Goal: Information Seeking & Learning: Compare options

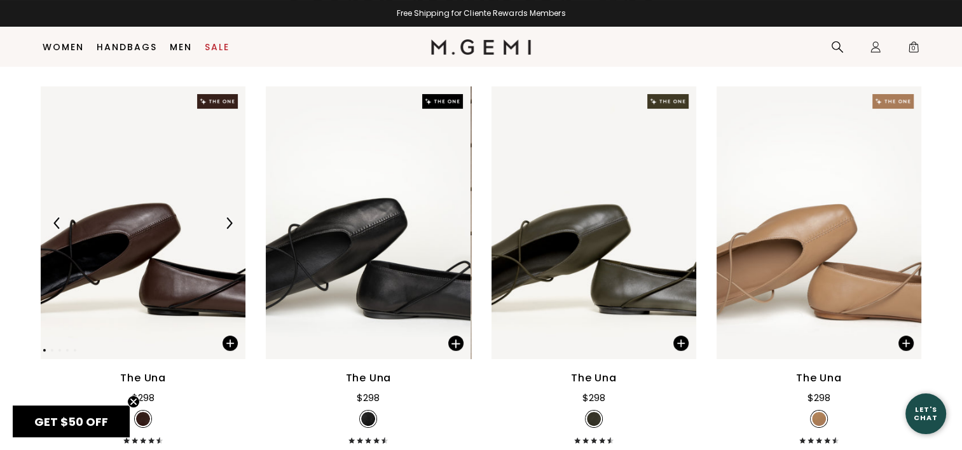
click at [146, 376] on div "The Una" at bounding box center [143, 378] width 46 height 15
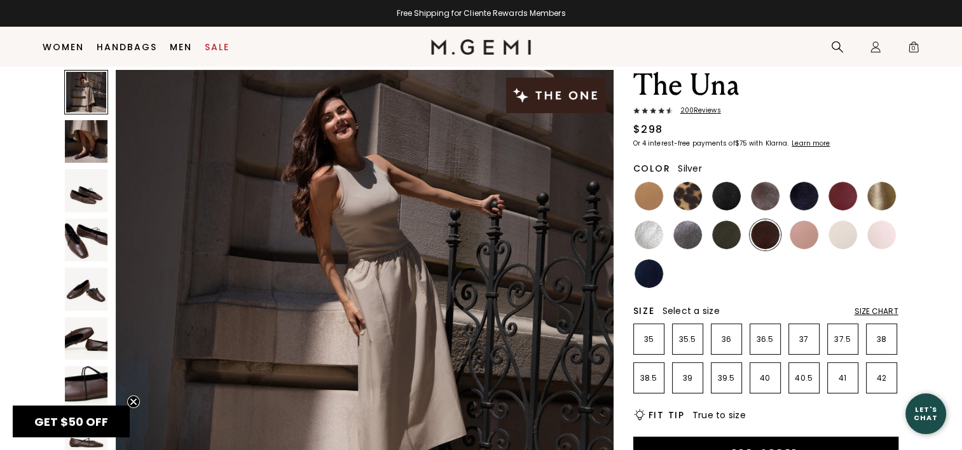
scroll to position [36, 0]
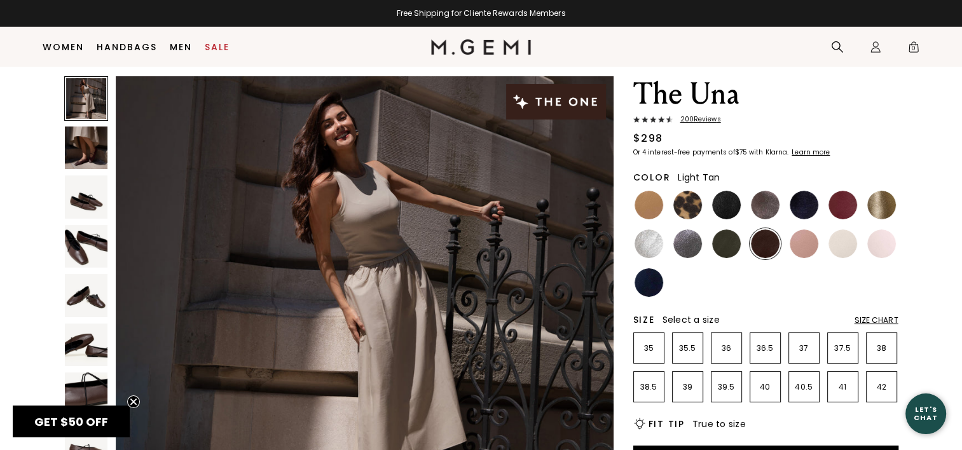
click at [649, 196] on img at bounding box center [648, 205] width 29 height 29
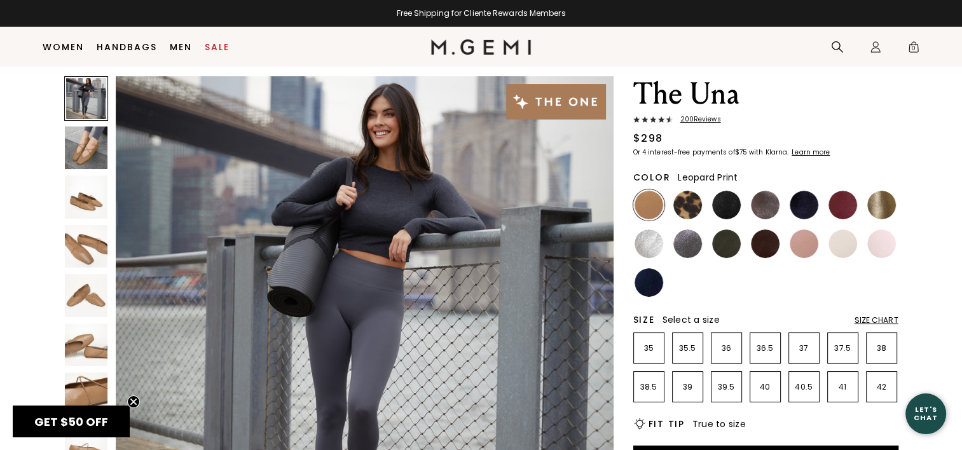
click at [684, 200] on img at bounding box center [687, 205] width 29 height 29
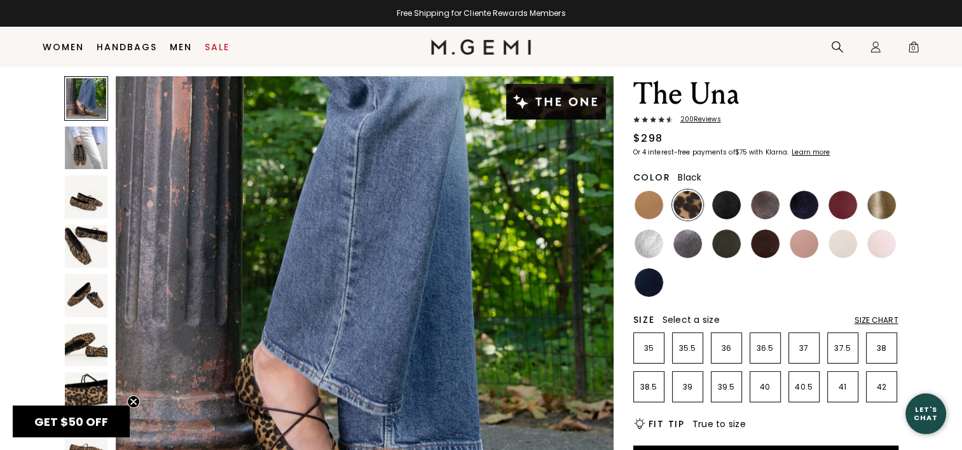
click at [726, 203] on img at bounding box center [726, 205] width 29 height 29
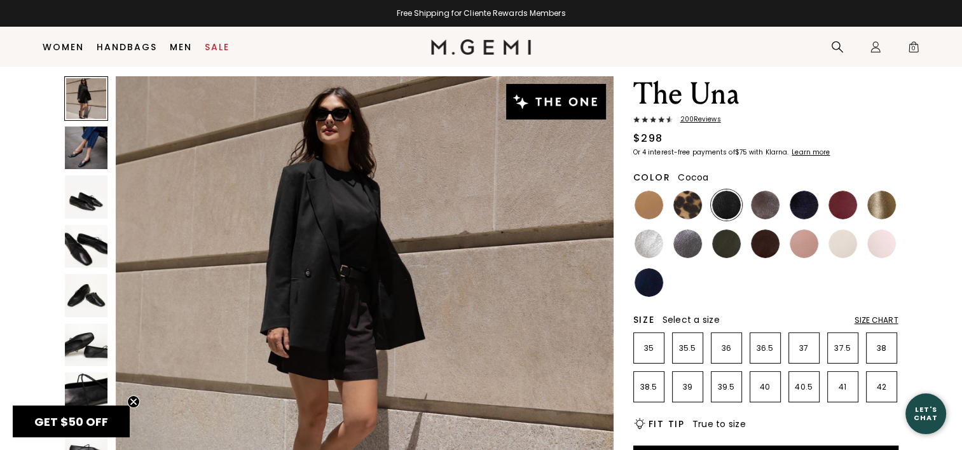
click at [761, 203] on img at bounding box center [765, 205] width 29 height 29
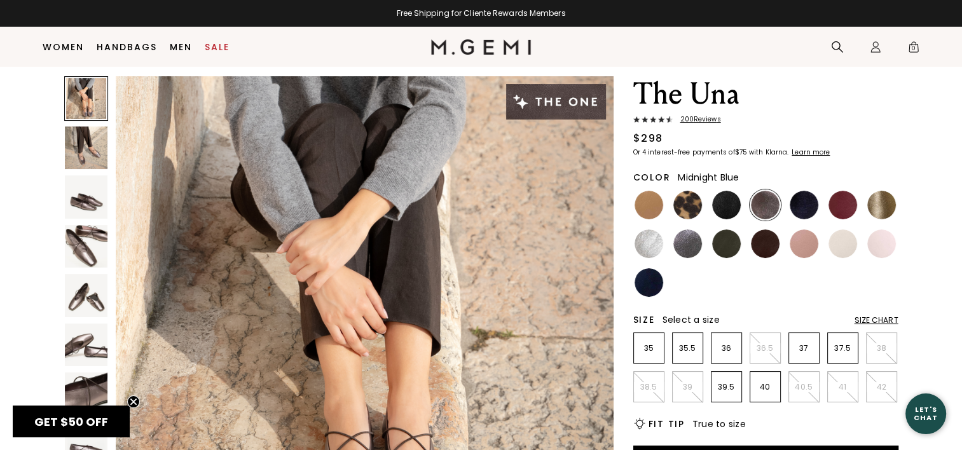
click at [801, 205] on img at bounding box center [803, 205] width 29 height 29
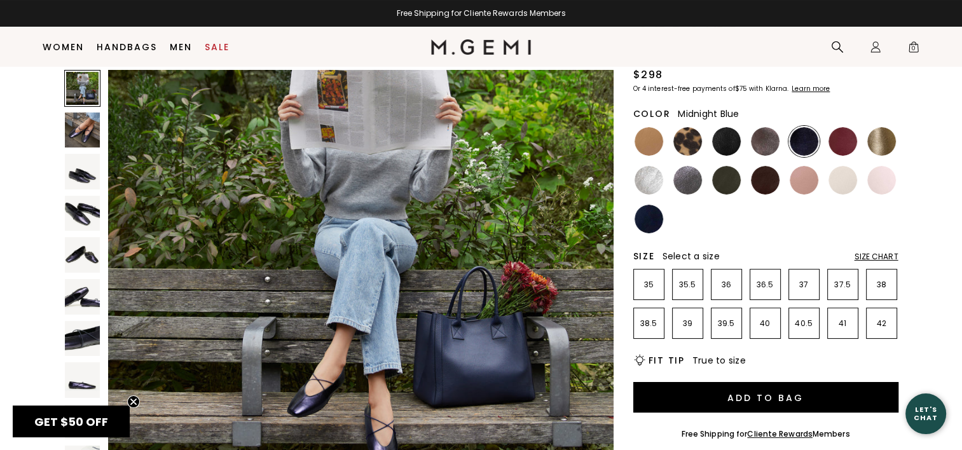
scroll to position [127, 0]
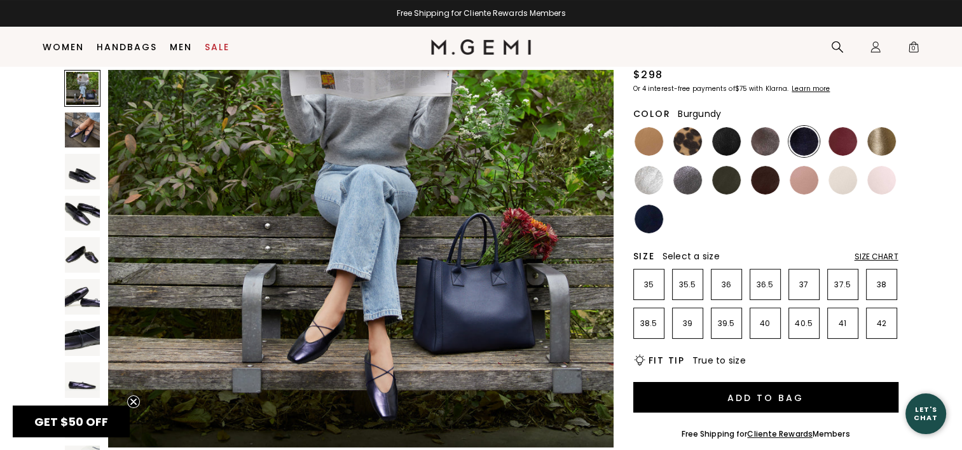
click at [849, 140] on img at bounding box center [842, 141] width 29 height 29
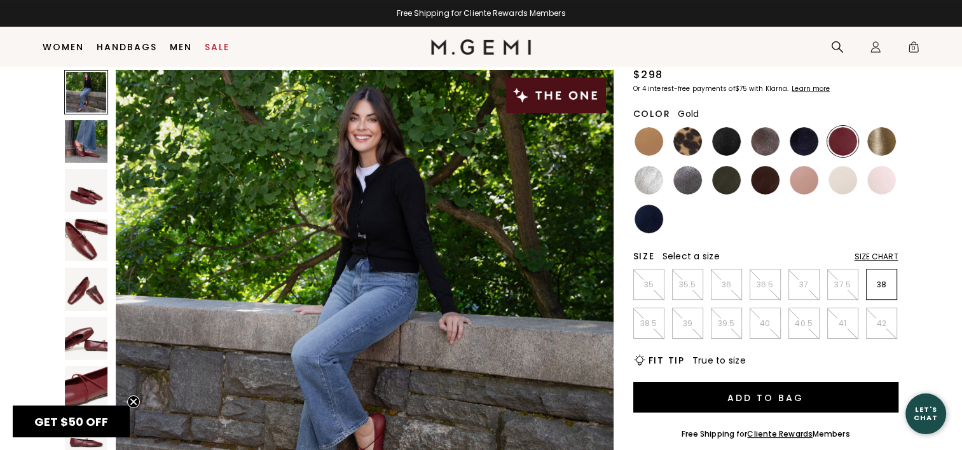
click at [878, 140] on img at bounding box center [881, 141] width 29 height 29
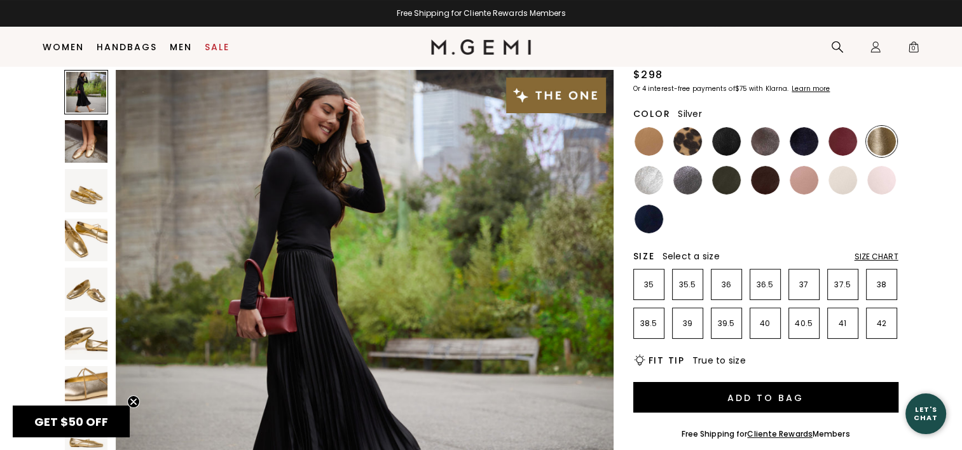
click at [655, 187] on img at bounding box center [648, 180] width 29 height 29
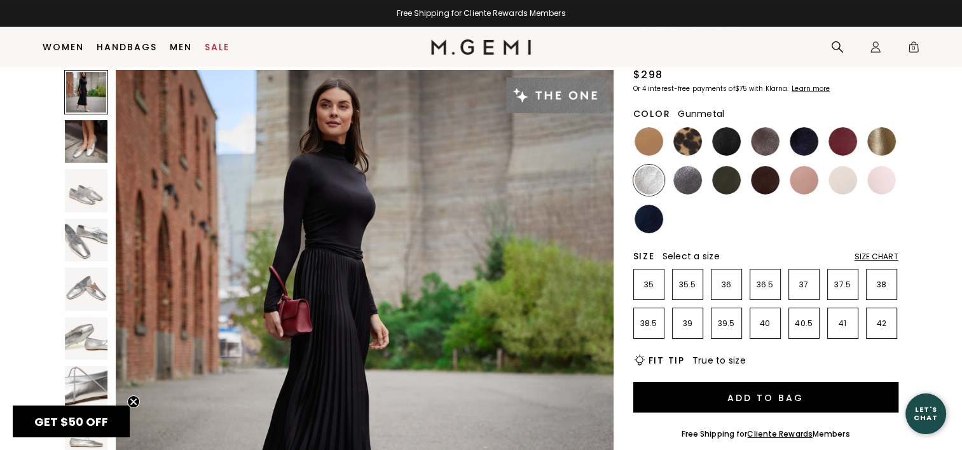
click at [691, 174] on img at bounding box center [687, 180] width 29 height 29
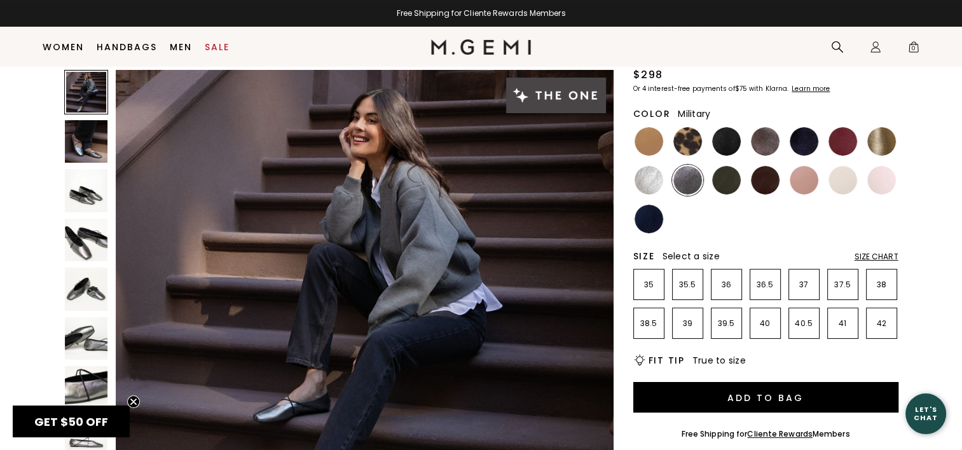
click at [730, 179] on img at bounding box center [726, 180] width 29 height 29
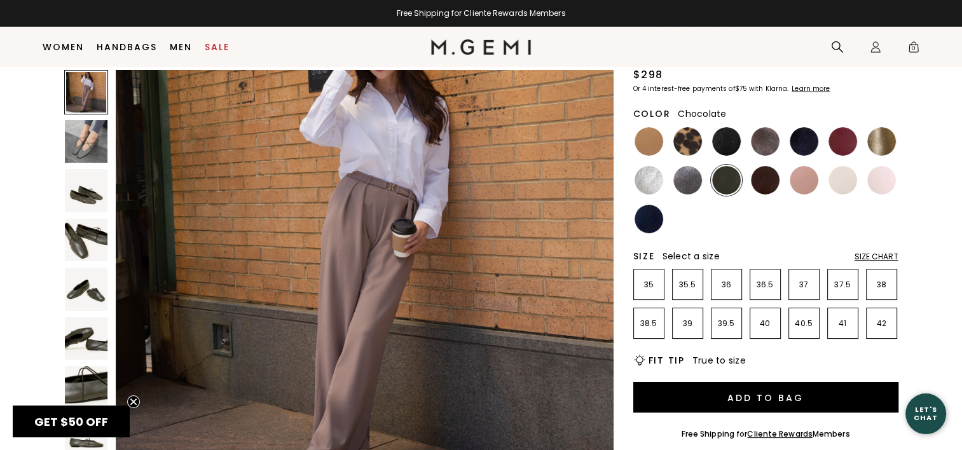
click at [764, 180] on img at bounding box center [765, 180] width 29 height 29
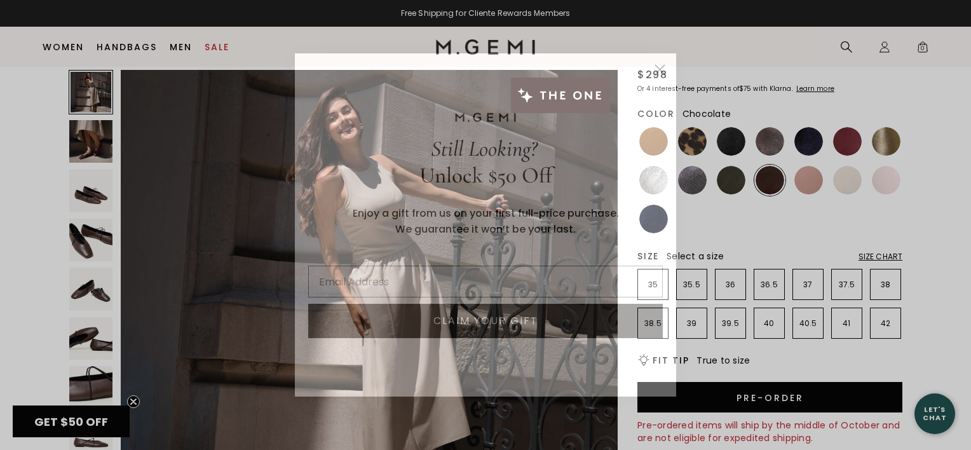
click at [664, 69] on circle "Close dialog" at bounding box center [660, 69] width 21 height 21
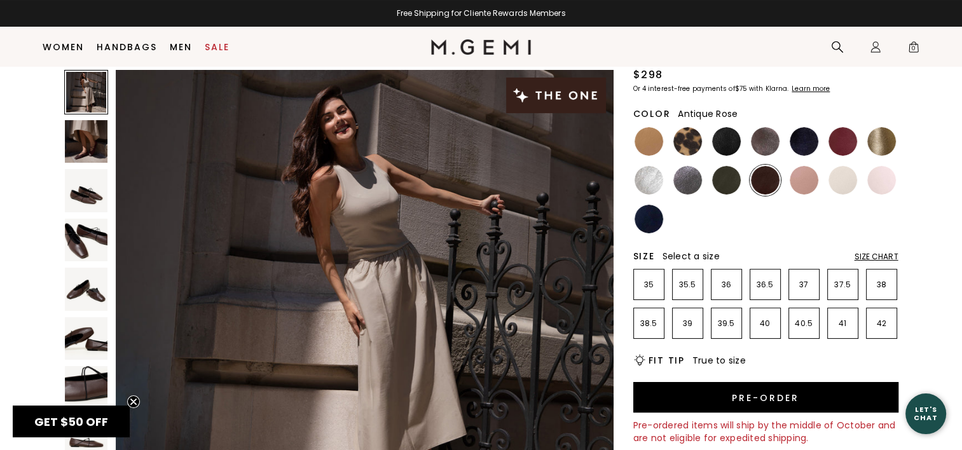
click at [807, 178] on img at bounding box center [803, 180] width 29 height 29
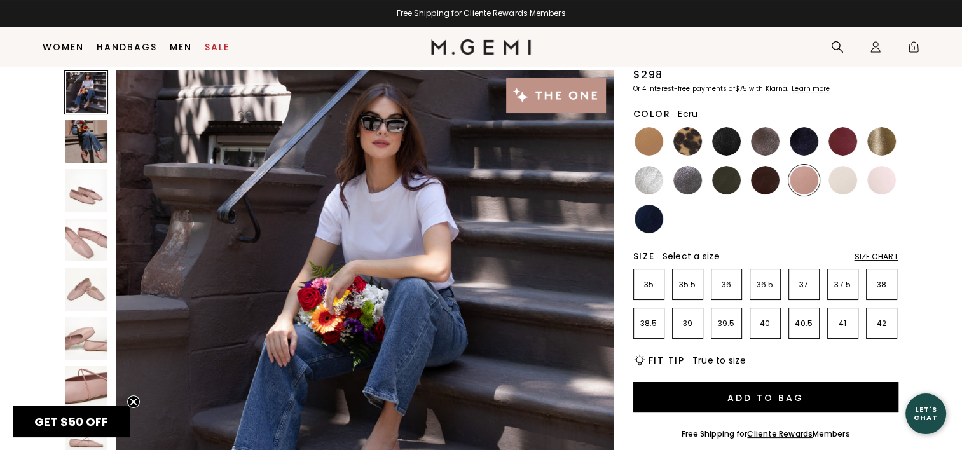
click at [844, 175] on img at bounding box center [842, 180] width 29 height 29
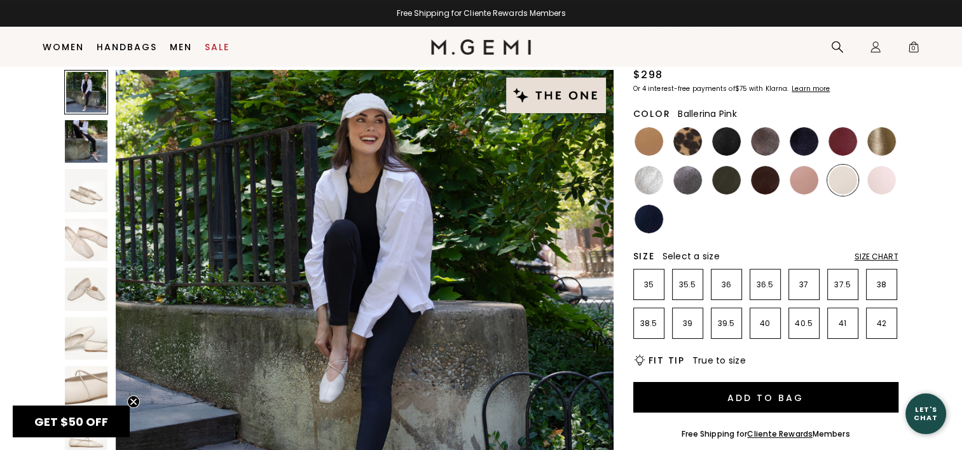
click at [880, 177] on img at bounding box center [881, 180] width 29 height 29
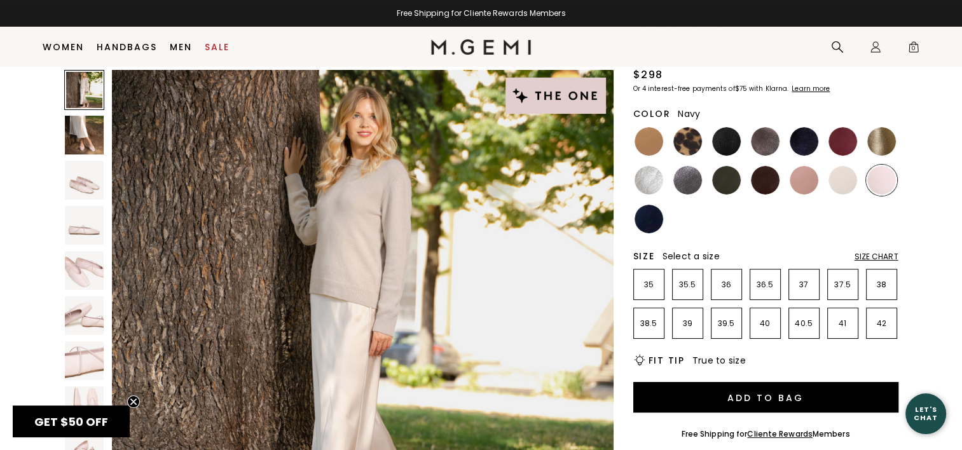
click at [643, 217] on img at bounding box center [648, 219] width 29 height 29
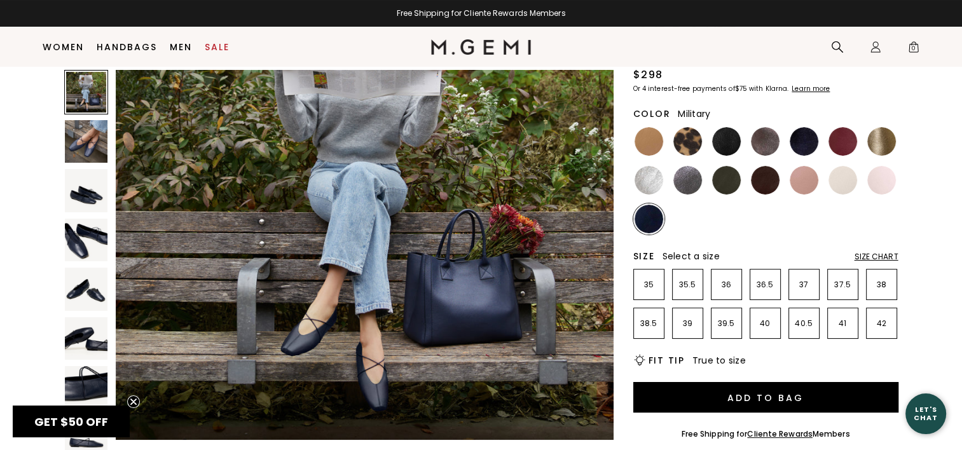
click at [722, 180] on img at bounding box center [726, 180] width 29 height 29
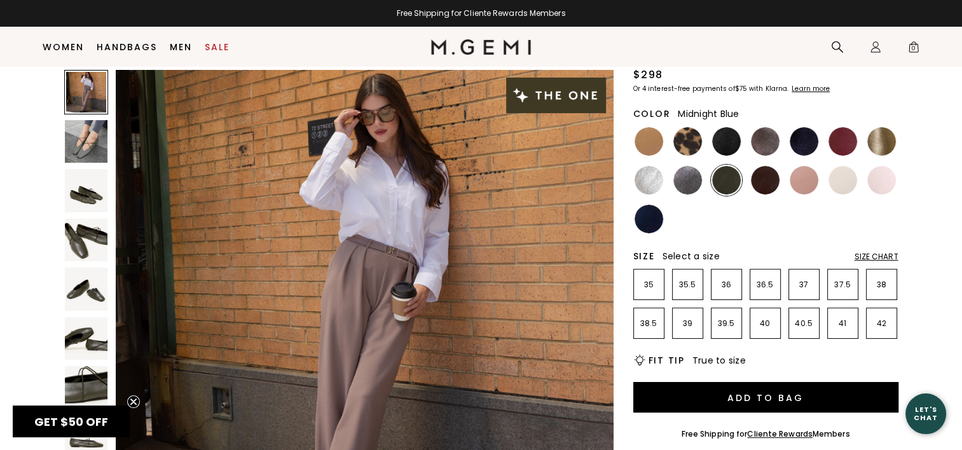
click at [806, 142] on img at bounding box center [803, 141] width 29 height 29
